Goal: Communication & Community: Ask a question

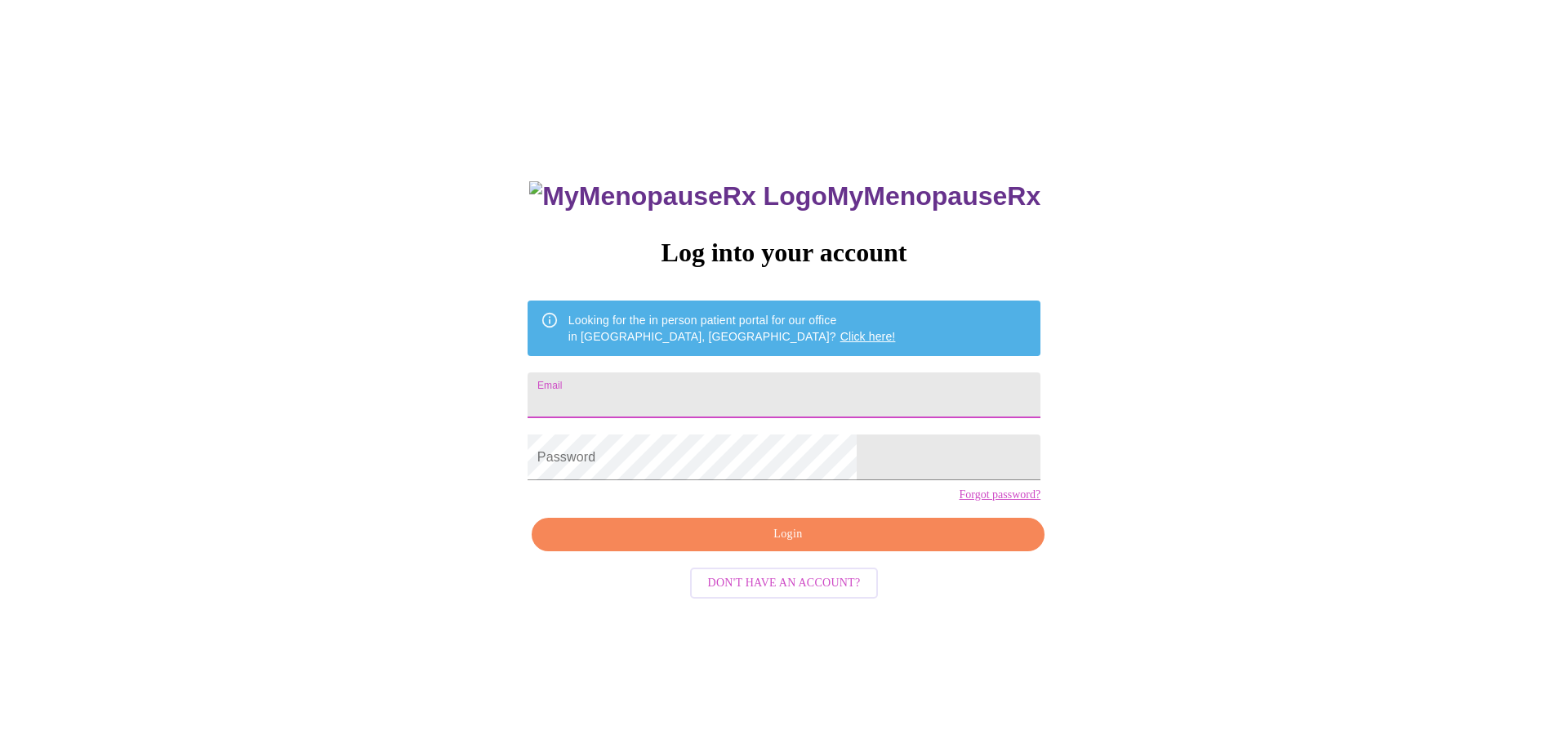
click at [647, 380] on input "Email" at bounding box center [784, 395] width 513 height 45
type input "[EMAIL_ADDRESS][DOMAIN_NAME]"
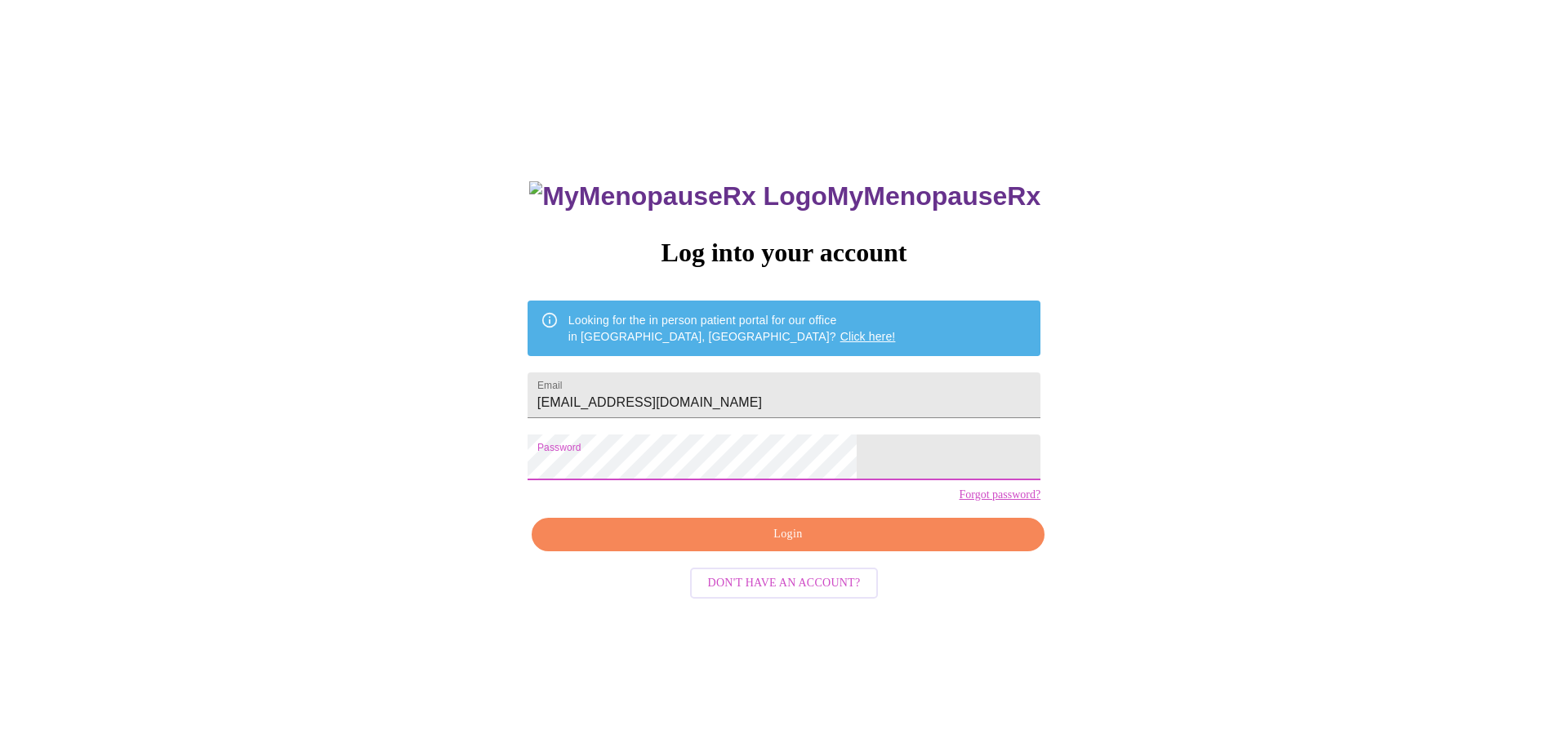
click at [610, 472] on div "MyMenopauseRx Log into your account Looking for the in person patient portal fo…" at bounding box center [783, 527] width 545 height 744
click at [807, 545] on span "Login" at bounding box center [787, 534] width 475 height 20
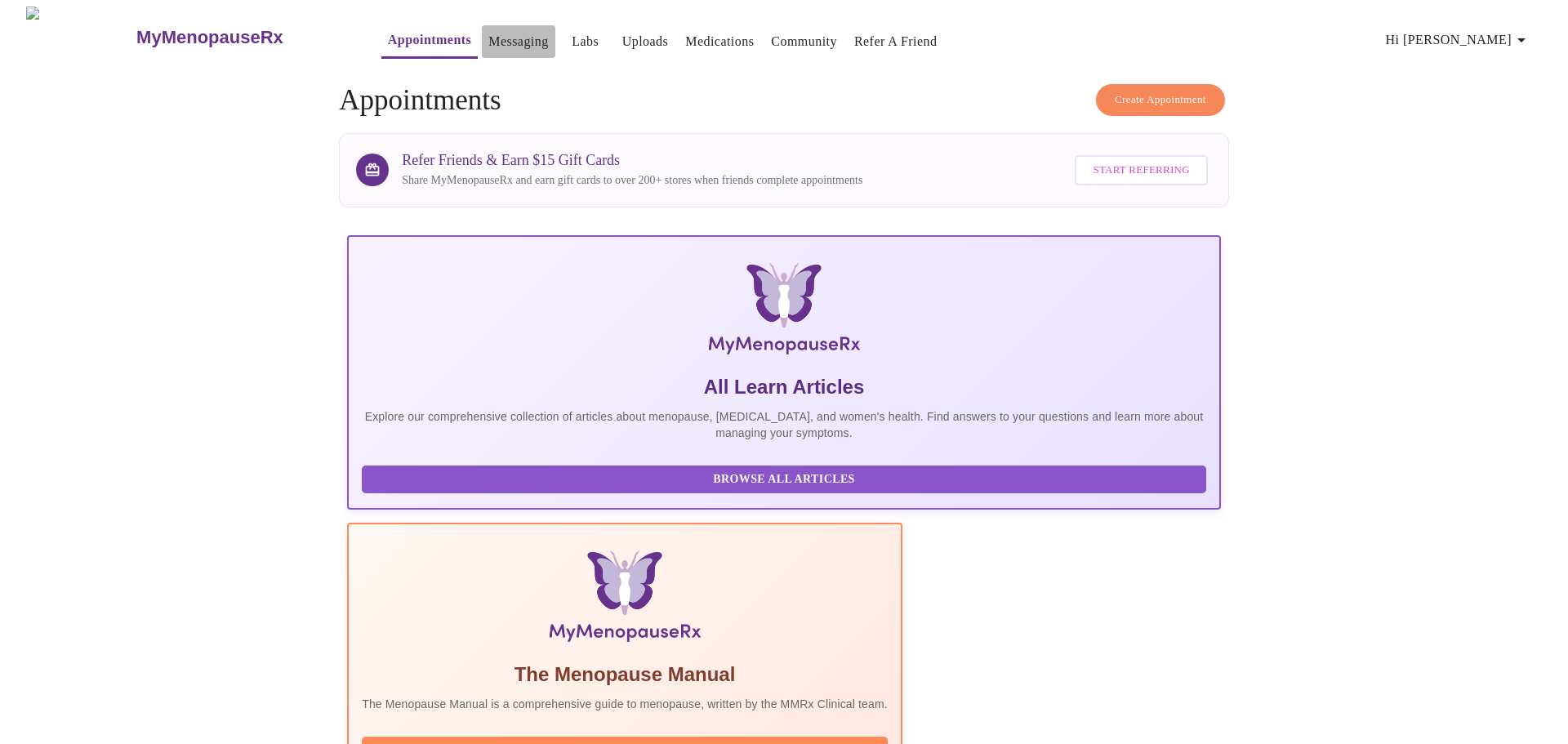
click at [490, 34] on link "Messaging" at bounding box center [518, 42] width 59 height 23
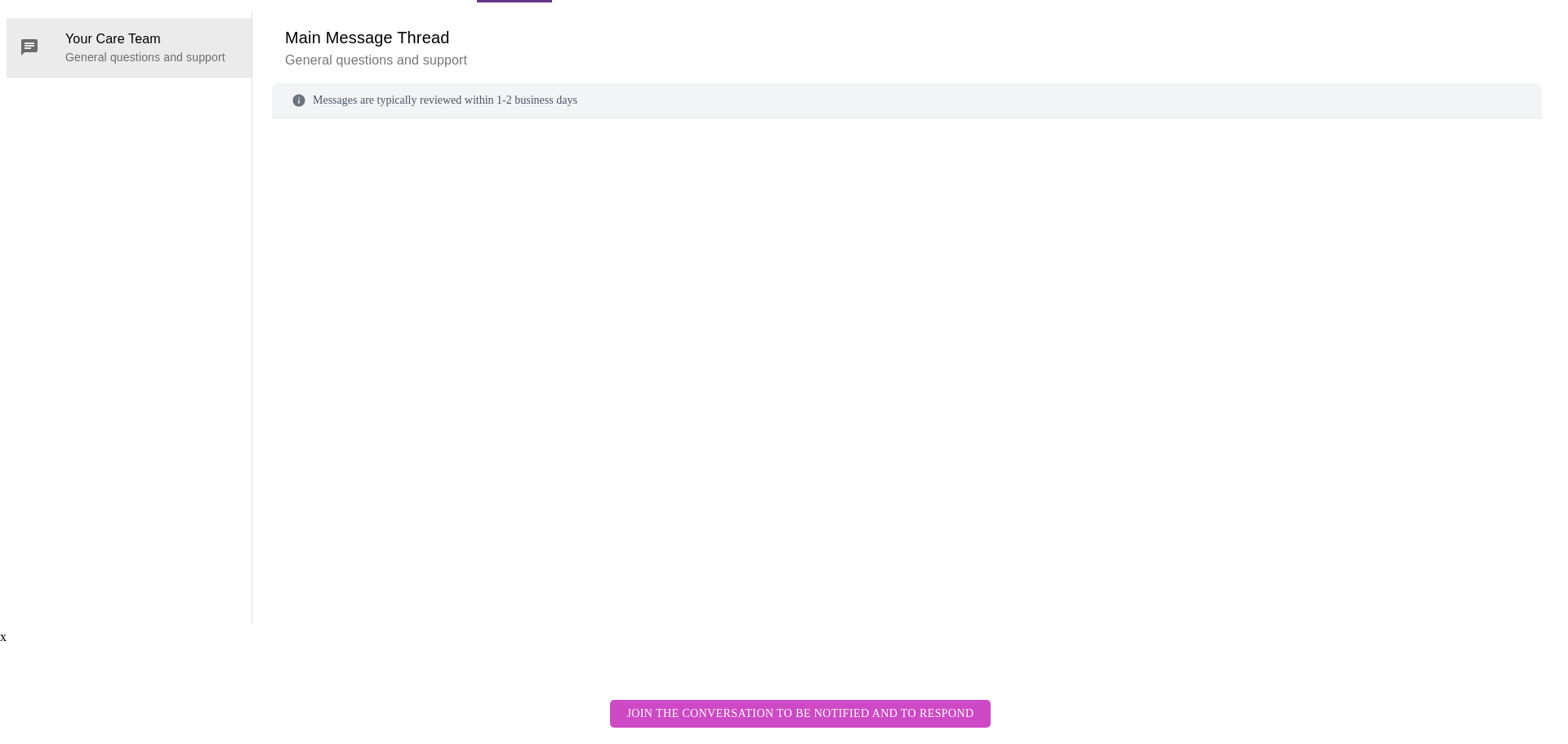
scroll to position [61, 0]
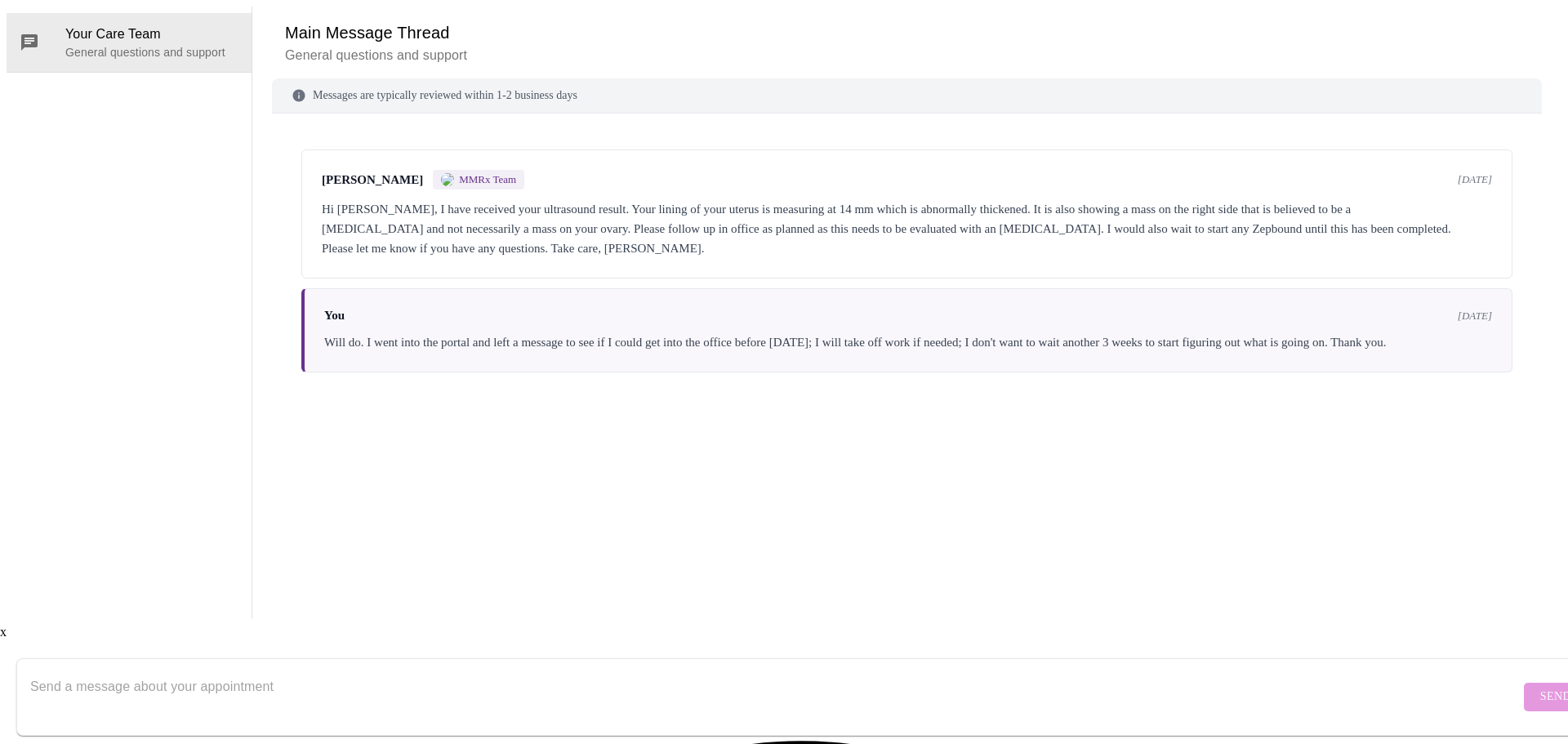
click at [460, 251] on div "Hi [PERSON_NAME], I have received your ultrasound result. Your lining of your u…" at bounding box center [907, 228] width 1170 height 58
click at [493, 352] on div "Will do. I went into the portal and left a message to see if I could get into t…" at bounding box center [908, 342] width 1168 height 19
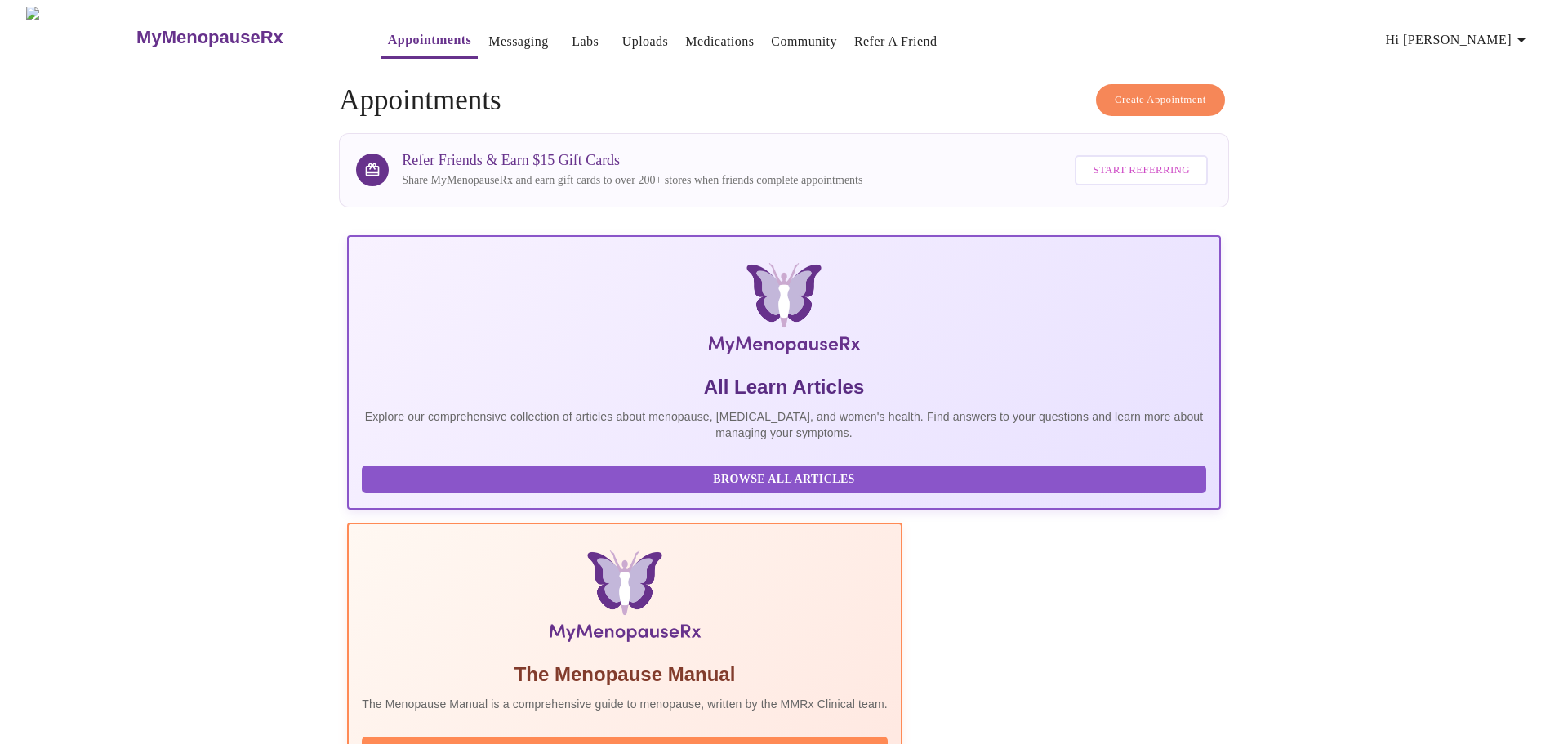
click at [488, 32] on link "Messaging" at bounding box center [518, 42] width 59 height 23
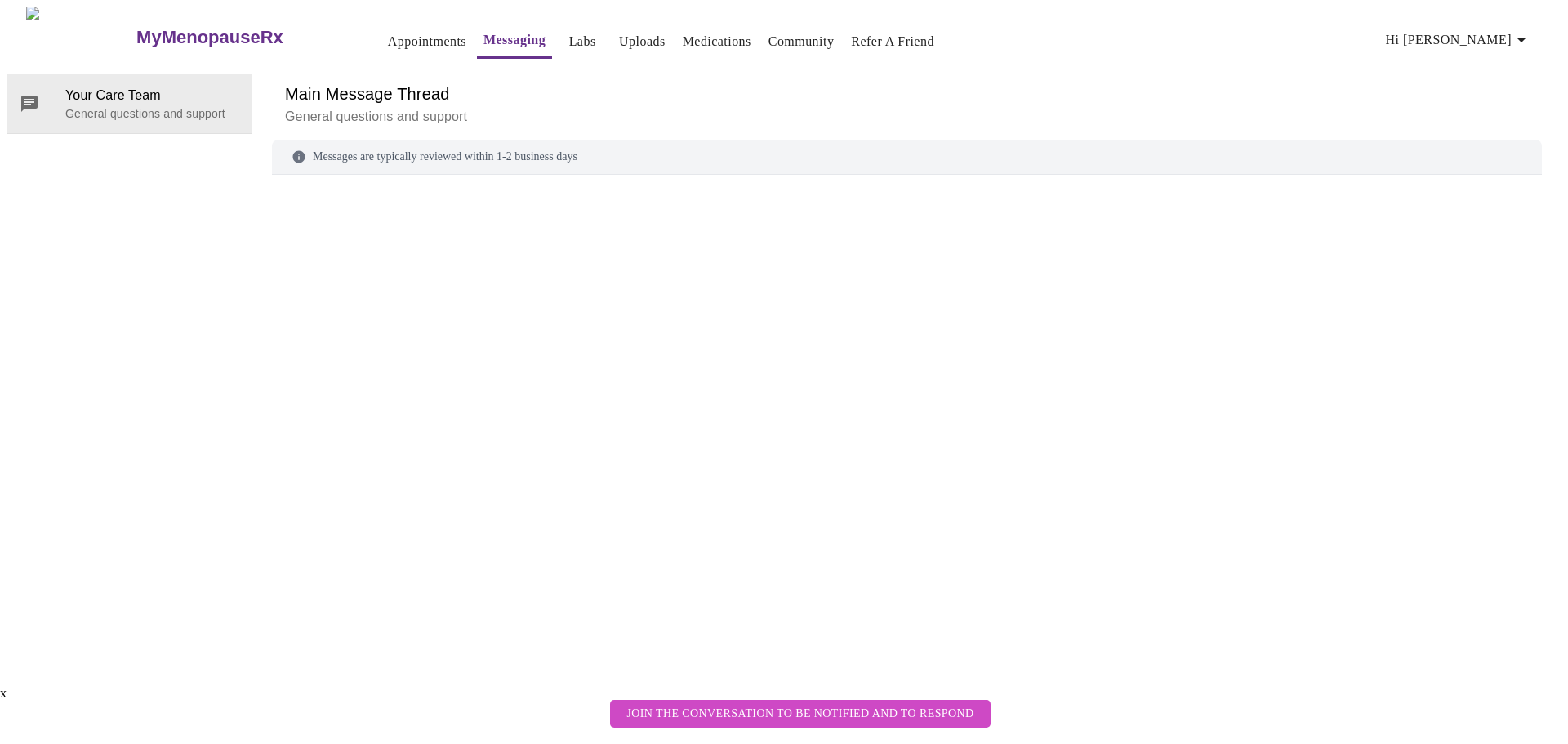
scroll to position [61, 0]
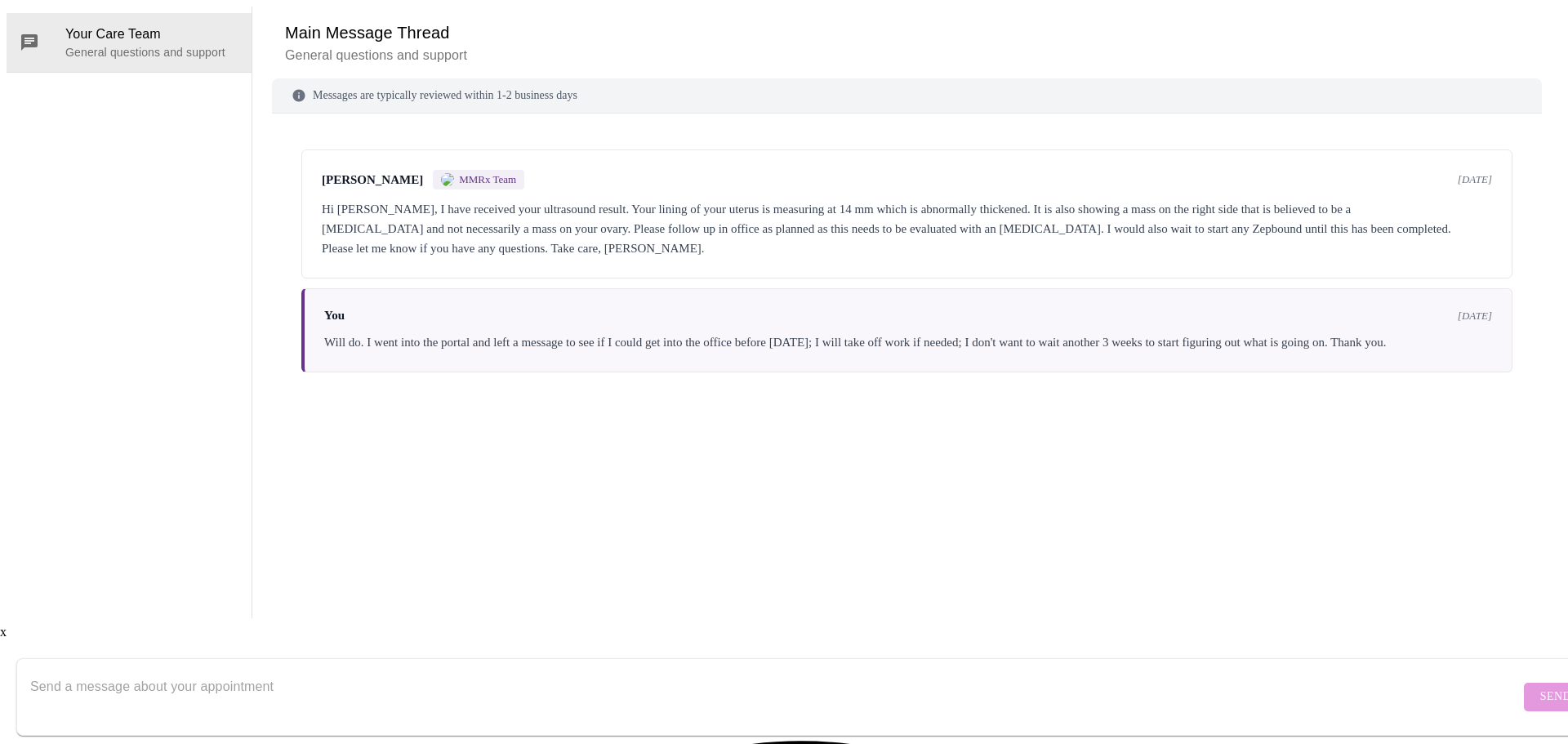
click at [287, 682] on textarea "Send a message about your appointment" at bounding box center [775, 697] width 1490 height 52
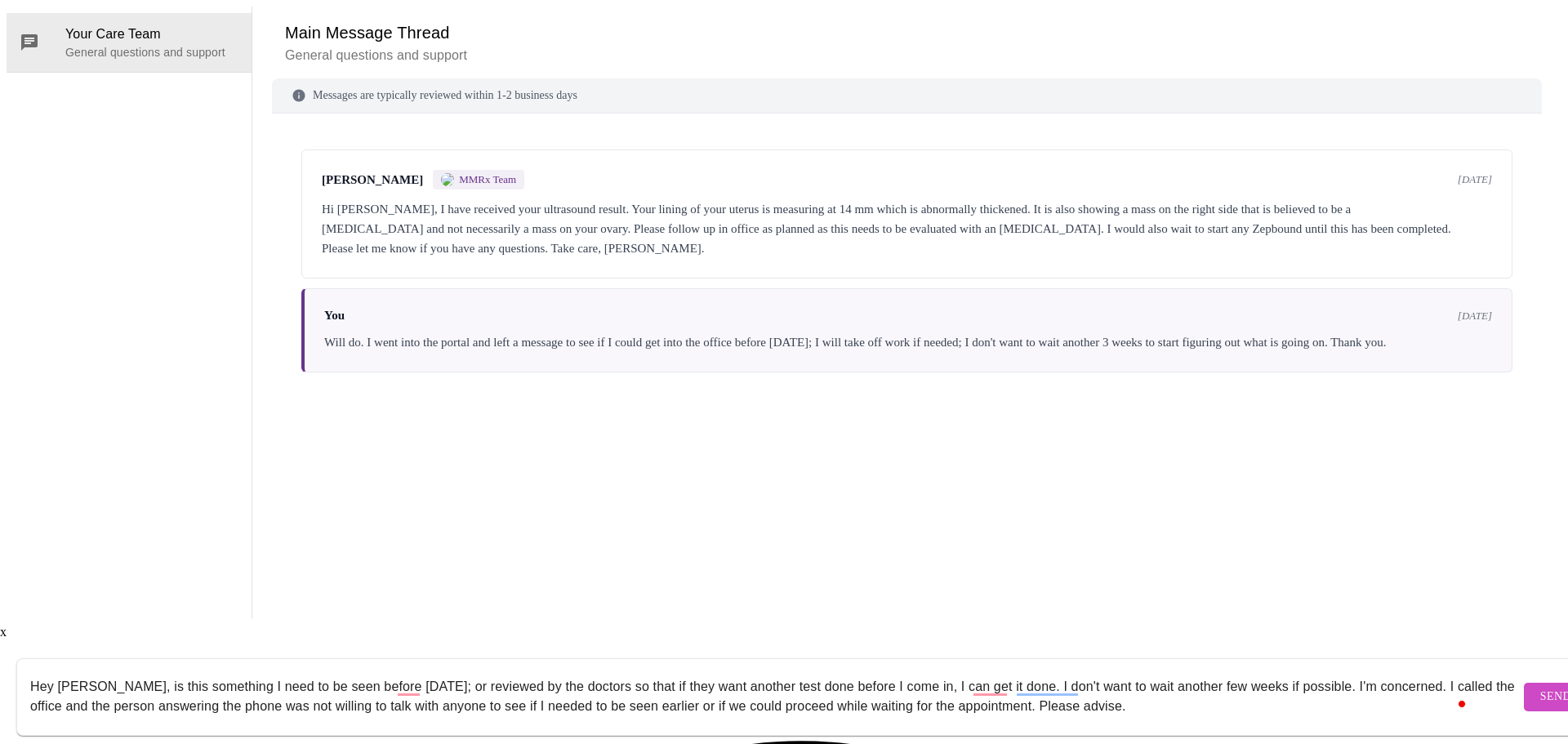
type textarea "Hey [PERSON_NAME], is this something I need to be seen before [DATE]; or review…"
click at [1540, 686] on span "Send" at bounding box center [1556, 696] width 31 height 20
